Goal: Information Seeking & Learning: Learn about a topic

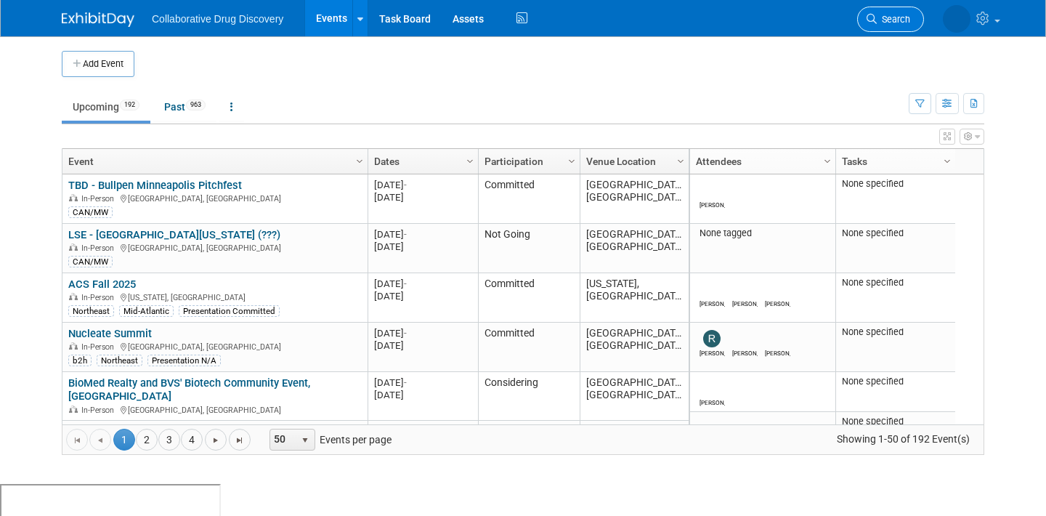
click at [903, 10] on link "Search" at bounding box center [890, 19] width 67 height 25
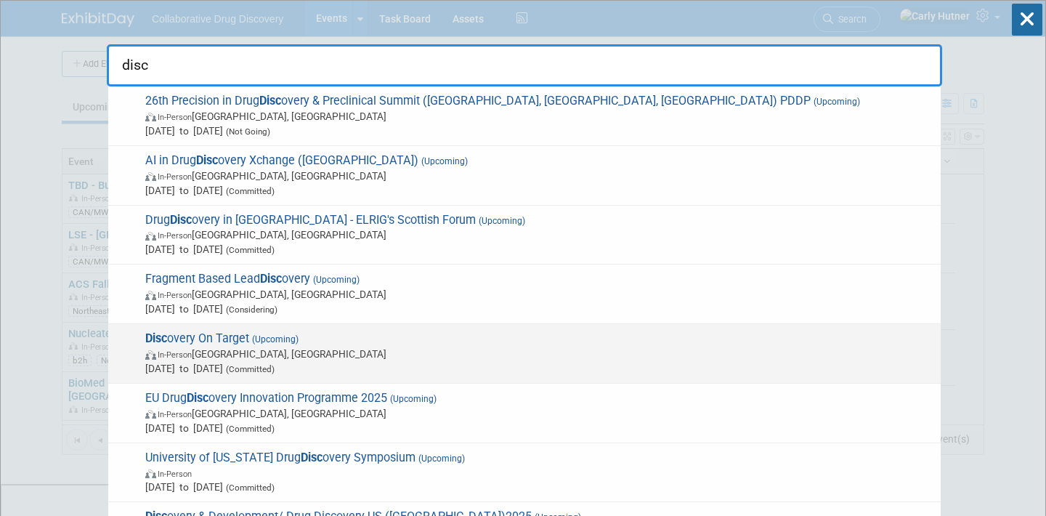
type input "disc"
click at [527, 353] on span "In-Person Boston, MA" at bounding box center [539, 354] width 788 height 15
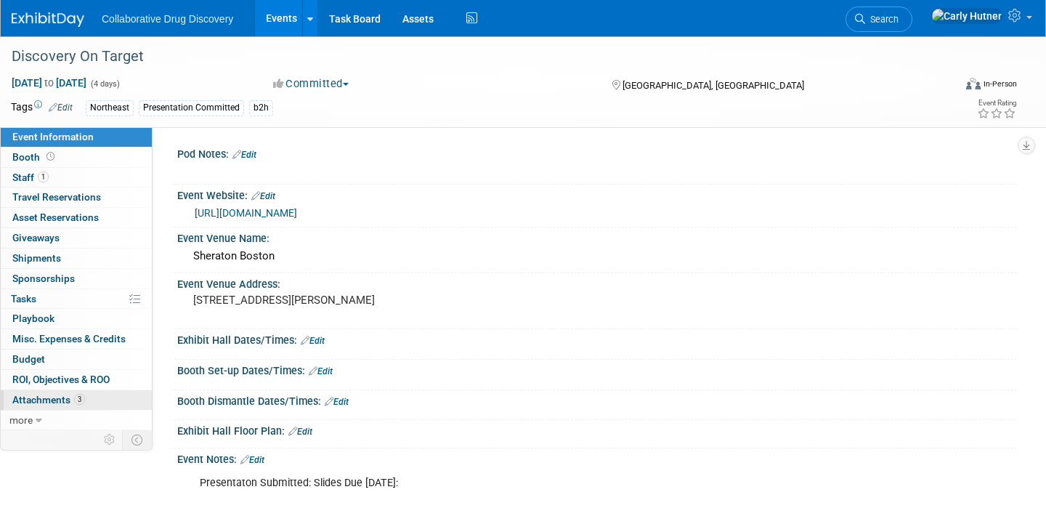
click at [40, 396] on span "Attachments 3" at bounding box center [48, 400] width 73 height 12
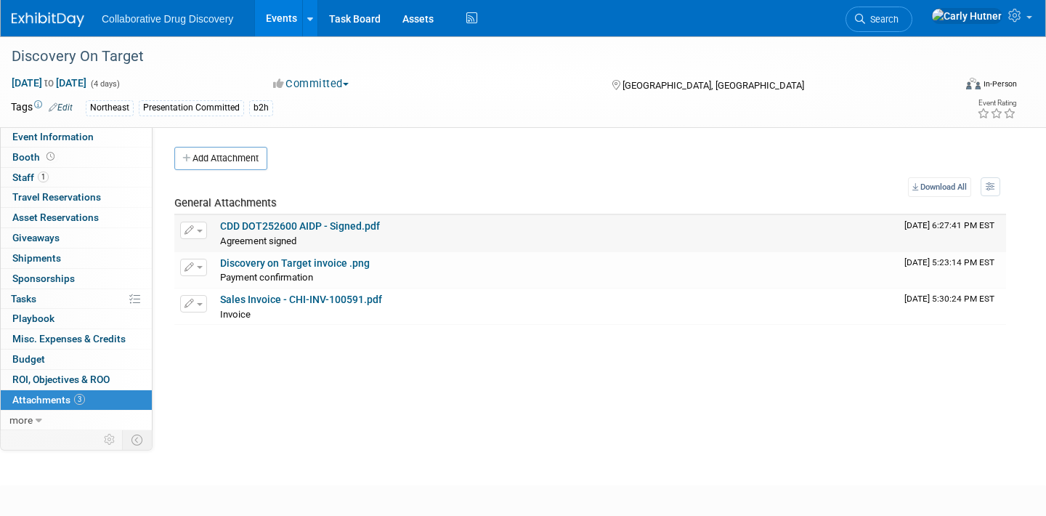
click at [348, 230] on link "CDD DOT252600 AIDP - Signed.pdf" at bounding box center [300, 226] width 160 height 12
click at [34, 134] on span "Event Information" at bounding box center [52, 137] width 81 height 12
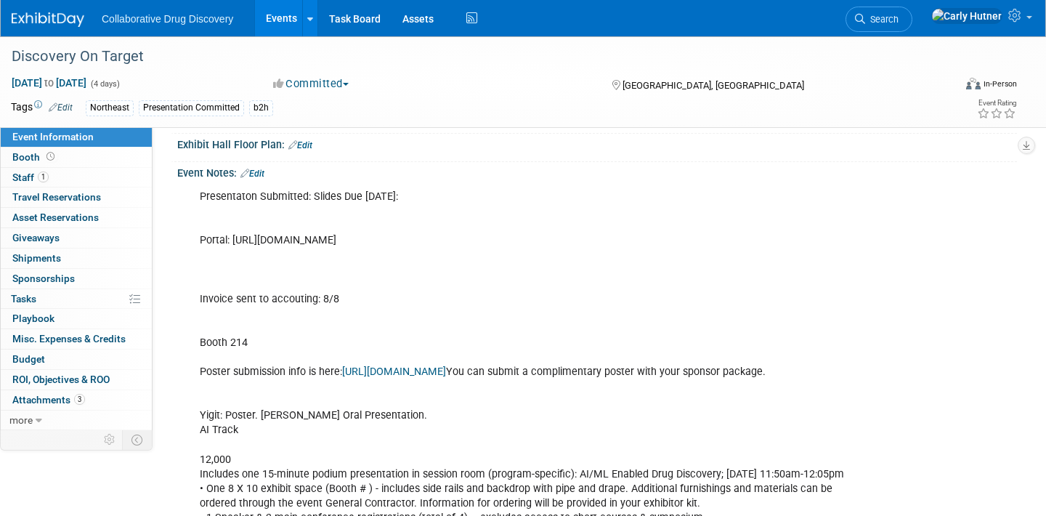
scroll to position [290, 0]
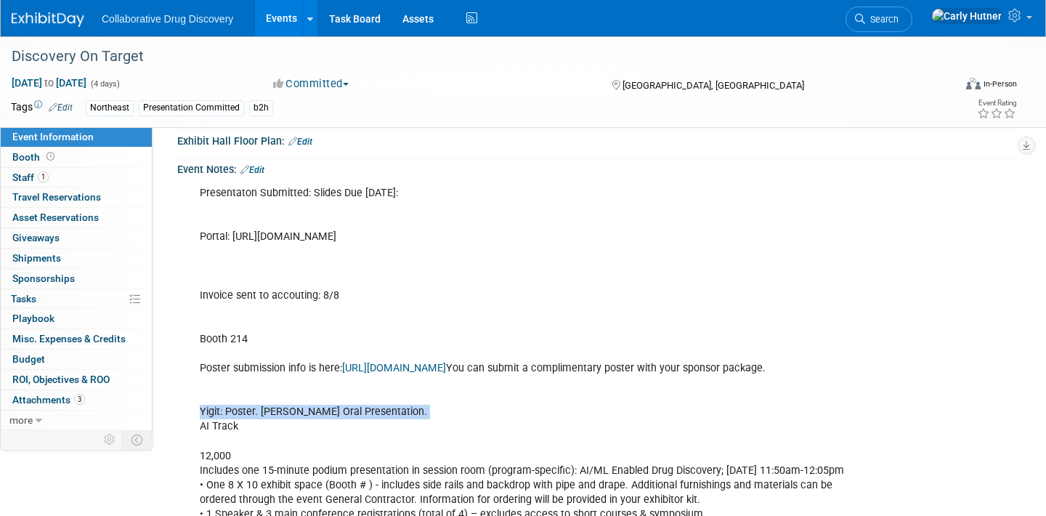
drag, startPoint x: 389, startPoint y: 429, endPoint x: 196, endPoint y: 434, distance: 192.6
click at [196, 434] on div "Presentaton Submitted: Slides Due September 1st: Portal: https://spex-cii.com/#…" at bounding box center [523, 376] width 666 height 394
drag, startPoint x: 251, startPoint y: 436, endPoint x: 190, endPoint y: 429, distance: 60.7
click at [190, 429] on div "Presentaton Submitted: Slides Due September 1st: Portal: https://spex-cii.com/#…" at bounding box center [523, 376] width 666 height 394
copy div "Yigit: Poster. James Oral Presentation. AI Track"
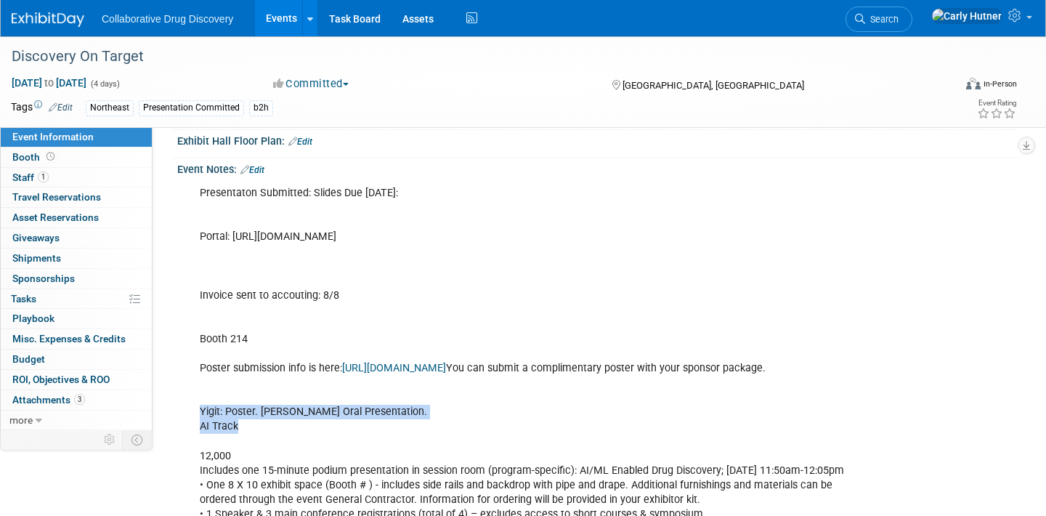
click at [288, 20] on link "Events" at bounding box center [281, 18] width 53 height 36
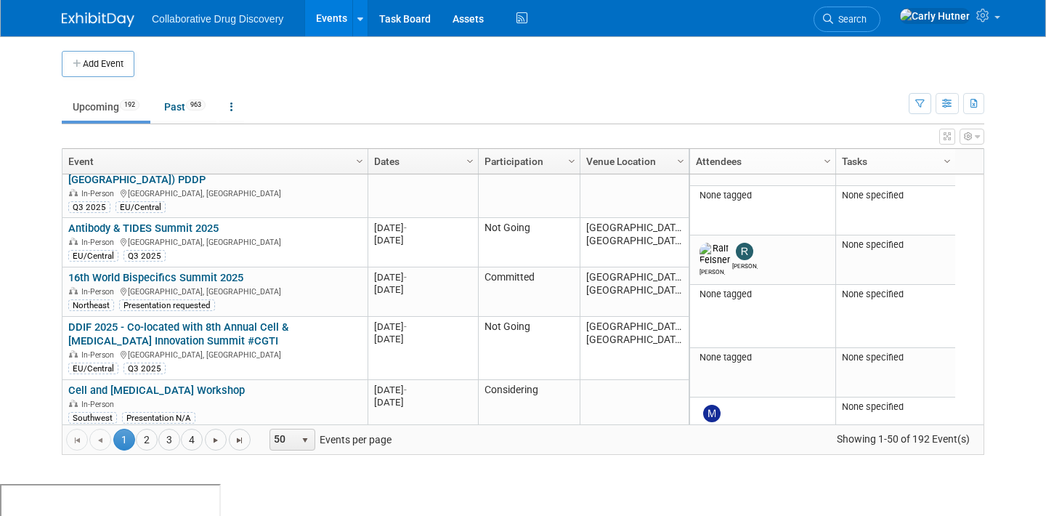
click at [201, 433] on link "Computational Medicinal Chemistry School" at bounding box center [172, 439] width 209 height 13
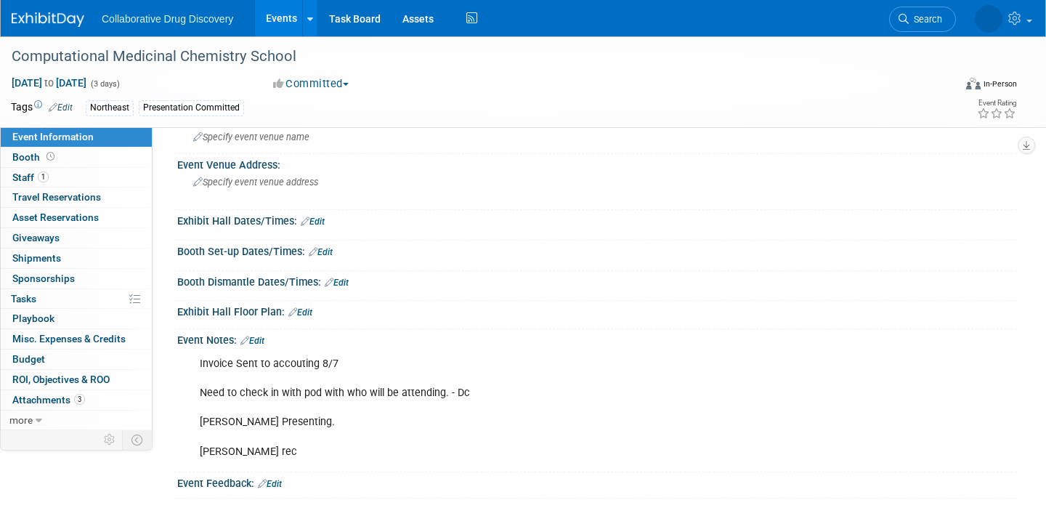
scroll to position [121, 0]
click at [51, 397] on span "Attachments 3" at bounding box center [48, 400] width 73 height 12
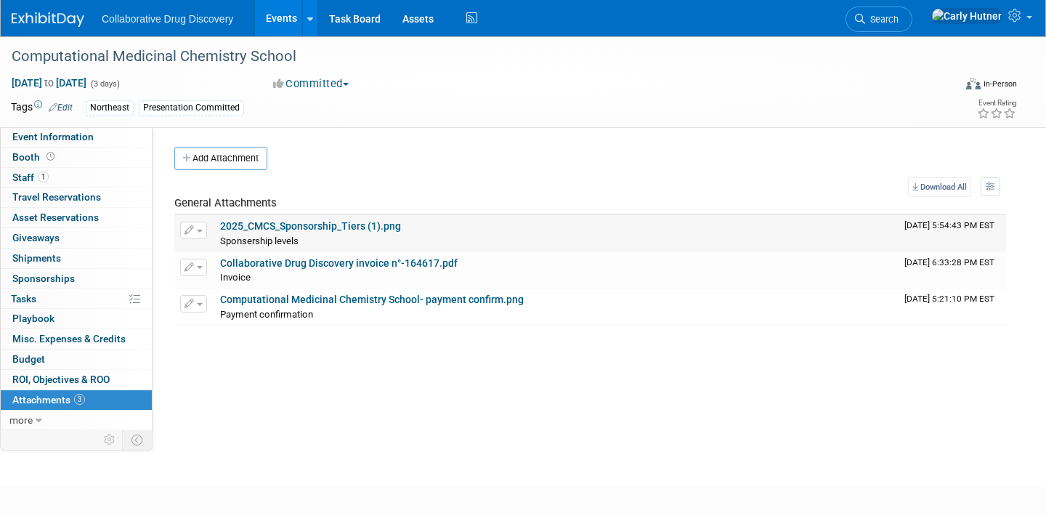
click at [313, 225] on link "2025_CMCS_Sponsorship_Tiers (1).png" at bounding box center [310, 226] width 181 height 12
click at [368, 301] on link "Computational Medicinal Chemistry School- payment confirm.png" at bounding box center [372, 300] width 304 height 12
click at [392, 264] on link "Collaborative Drug Discovery invoice n°-164617.pdf" at bounding box center [339, 263] width 238 height 12
click at [110, 130] on link "Event Information" at bounding box center [76, 137] width 151 height 20
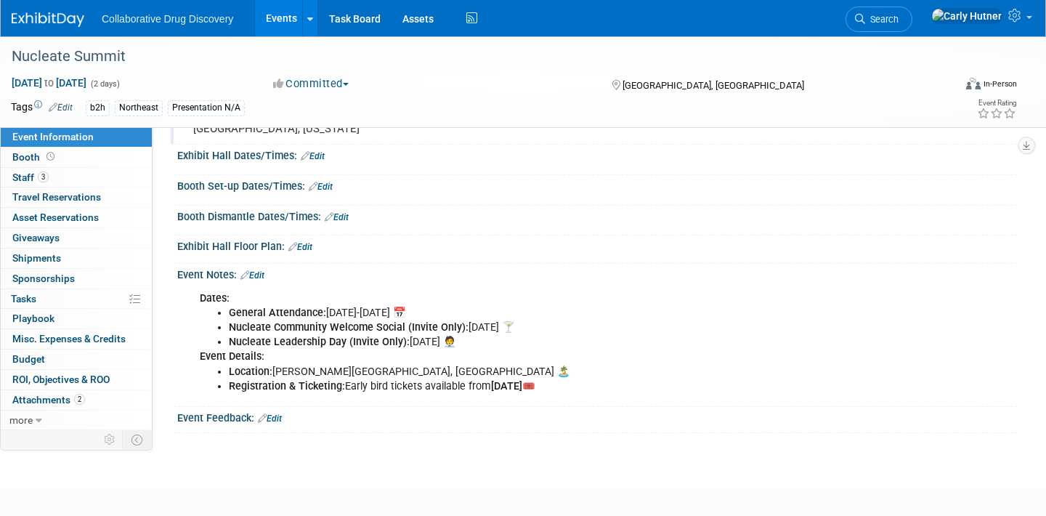
scroll to position [195, 0]
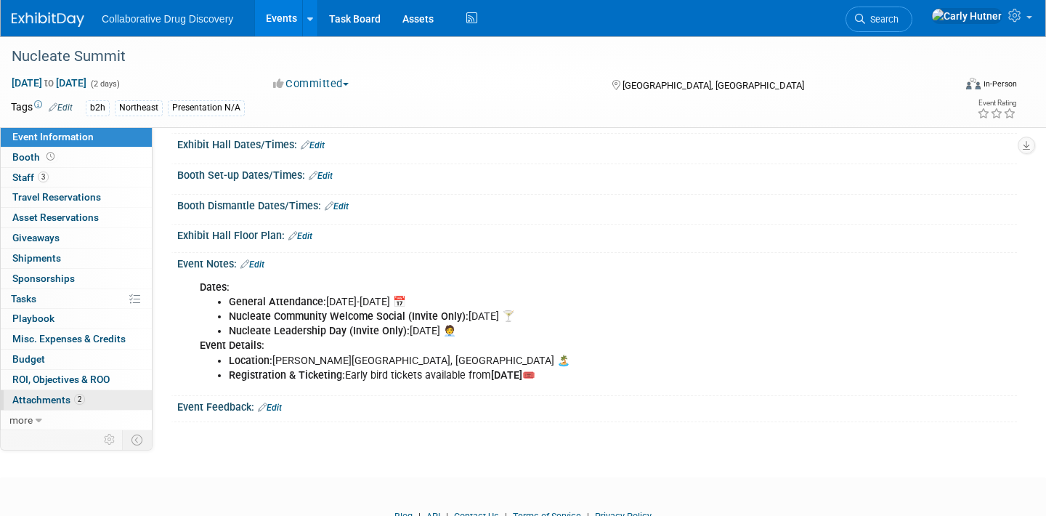
click at [65, 399] on span "Attachments 2" at bounding box center [48, 400] width 73 height 12
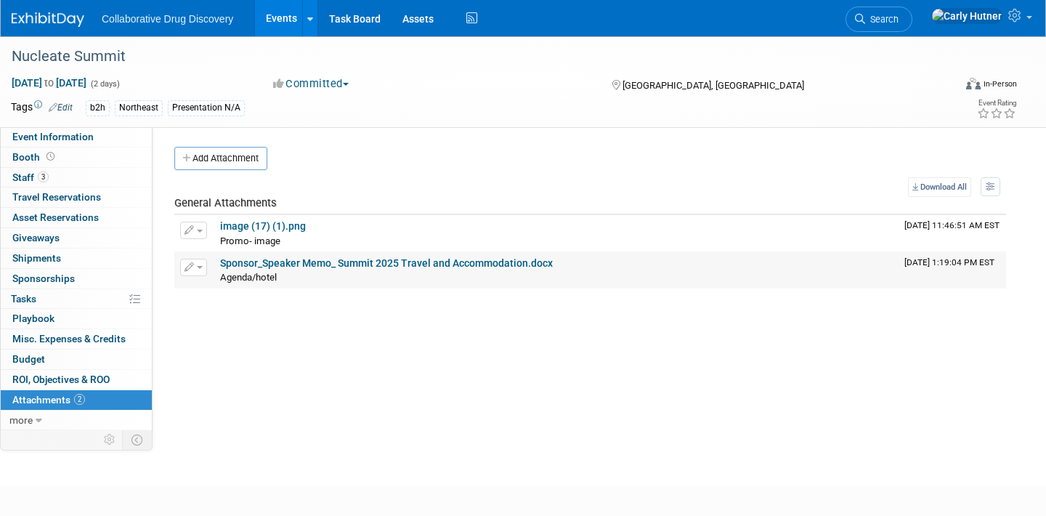
click at [329, 263] on link "Sponsor_Speaker Memo_ Summit 2025 Travel and Accommodation.docx" at bounding box center [386, 263] width 333 height 12
click at [292, 226] on link "image (17) (1).png" at bounding box center [263, 226] width 86 height 12
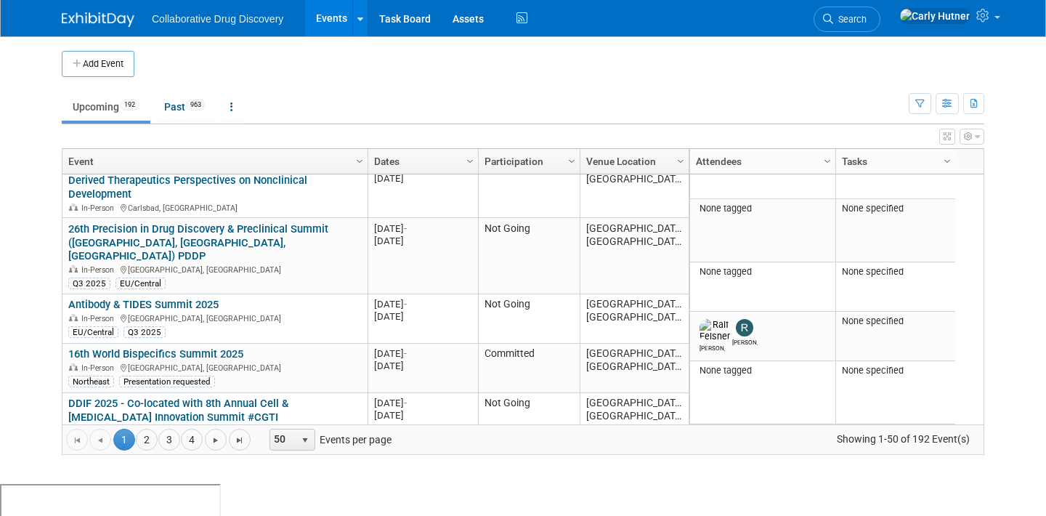
scroll to position [1192, 0]
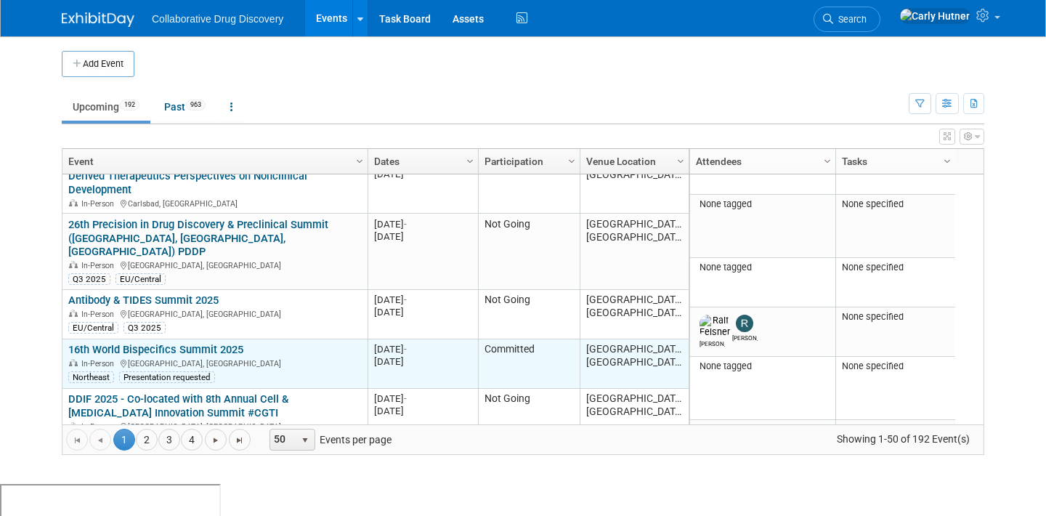
click at [222, 343] on link "16th World Bispecifics Summit 2025" at bounding box center [155, 349] width 175 height 13
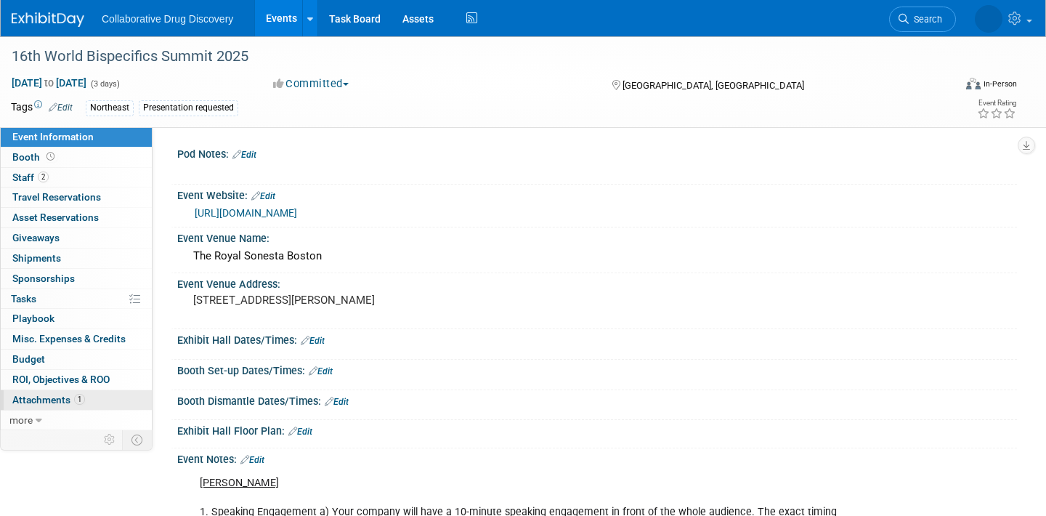
click at [79, 400] on span "1" at bounding box center [79, 399] width 11 height 11
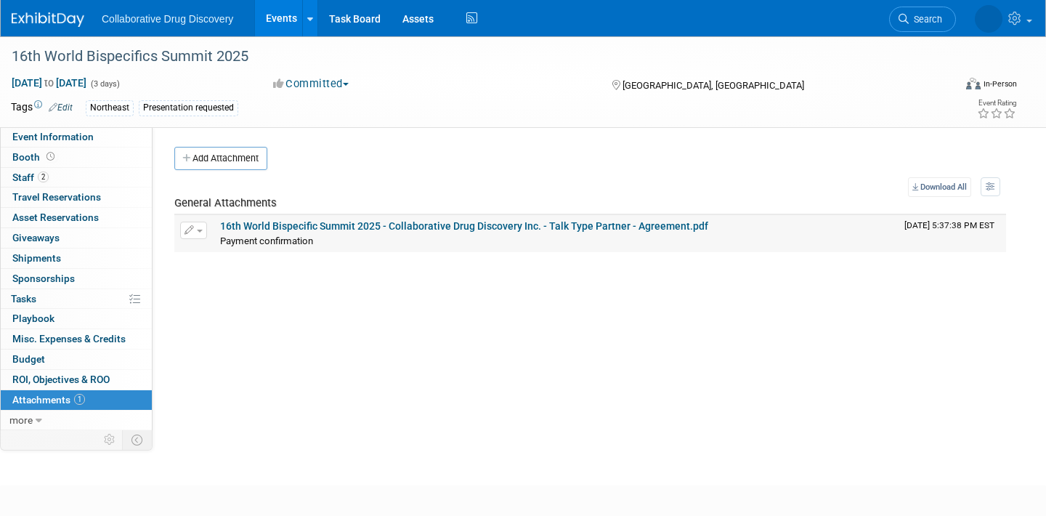
click at [267, 227] on link "16th World Bispecific Summit 2025 - Collaborative Drug Discovery Inc. - Talk Ty…" at bounding box center [464, 226] width 488 height 12
click at [43, 419] on link "more" at bounding box center [76, 421] width 151 height 20
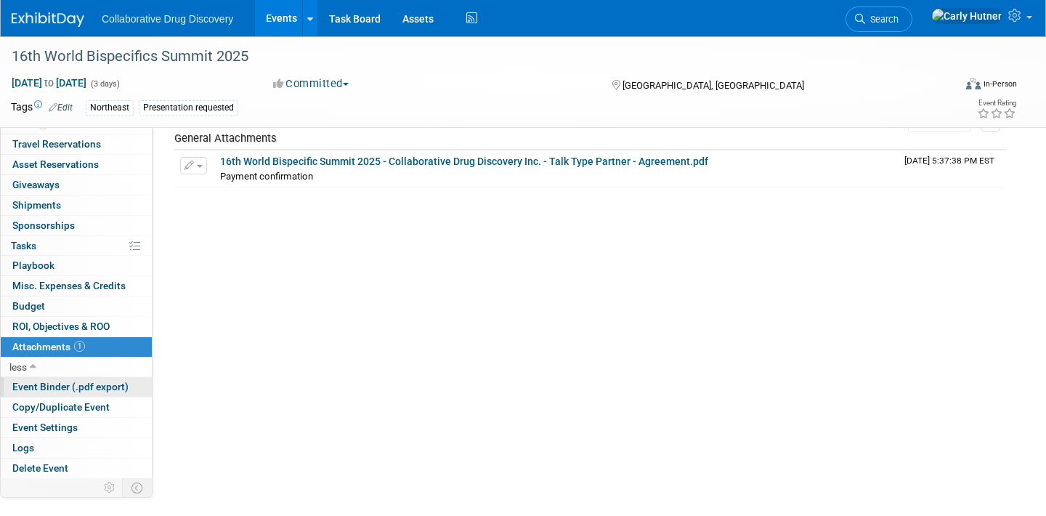
scroll to position [66, 0]
click at [40, 458] on link "Delete Event" at bounding box center [76, 468] width 151 height 20
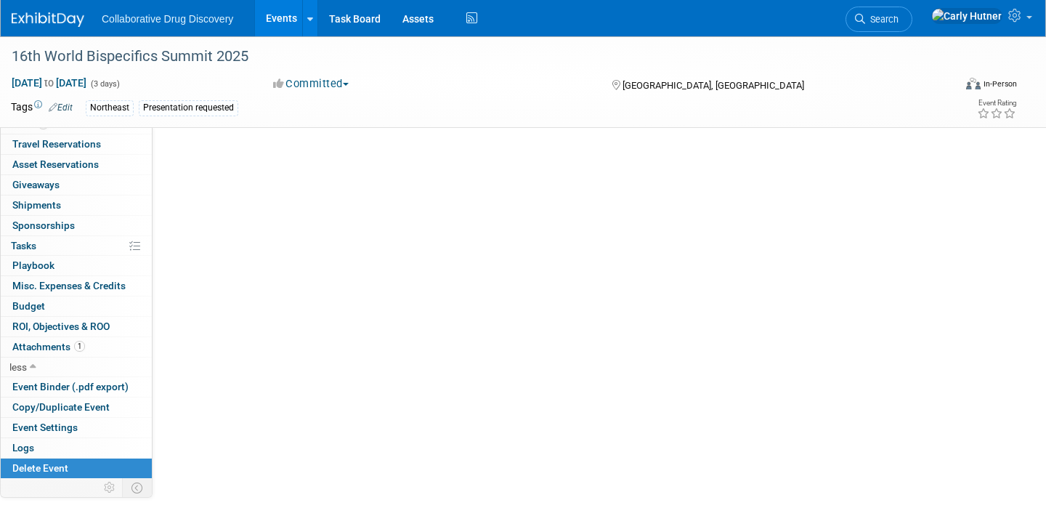
scroll to position [0, 0]
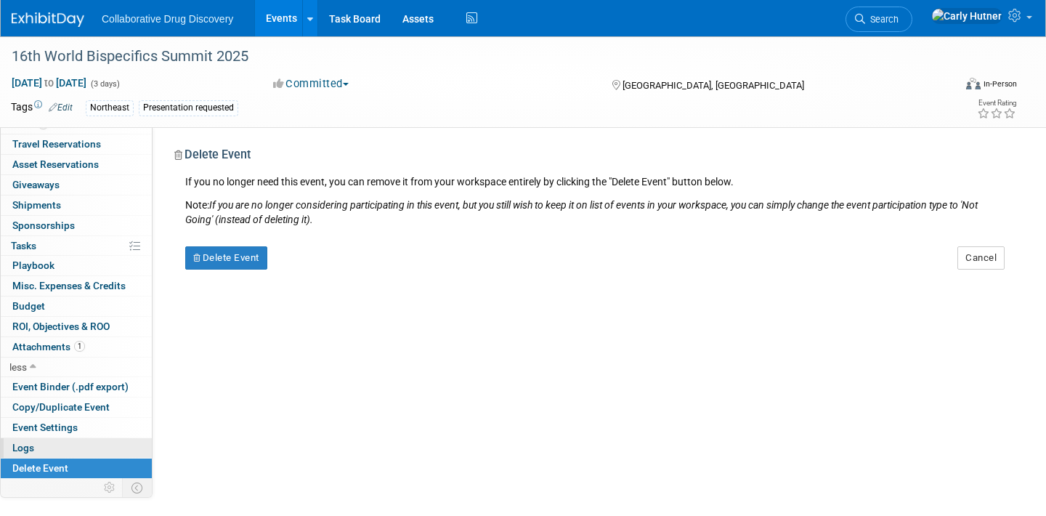
click at [36, 449] on link "Logs" at bounding box center [76, 448] width 151 height 20
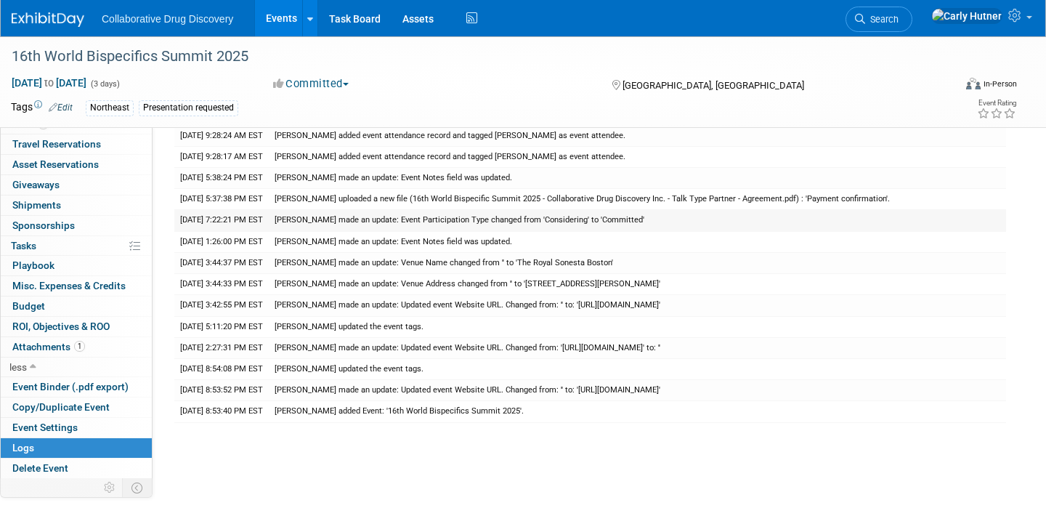
scroll to position [72, 0]
